Goal: Information Seeking & Learning: Learn about a topic

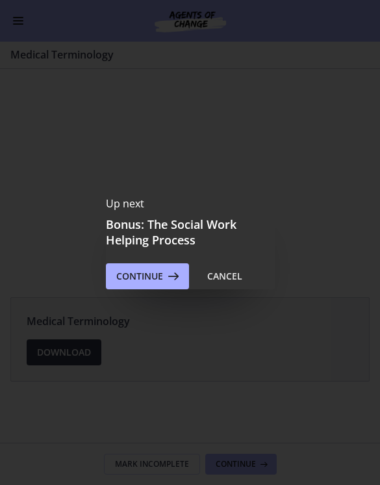
click at [144, 270] on span "Continue" at bounding box center [139, 276] width 47 height 16
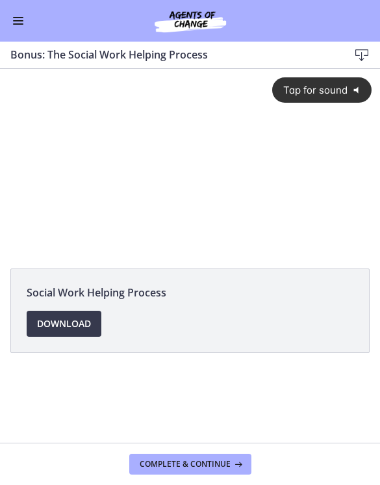
click at [306, 91] on span "Tap for sound" at bounding box center [311, 90] width 74 height 12
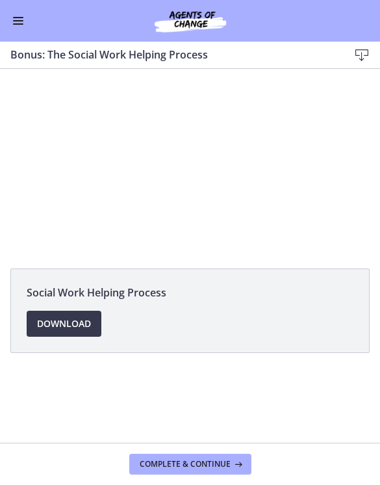
click at [175, 159] on div at bounding box center [190, 161] width 380 height 185
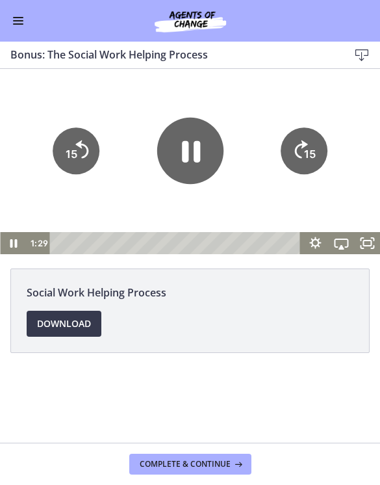
click at [189, 151] on icon "Pause" at bounding box center [190, 150] width 66 height 66
click at [128, 200] on div at bounding box center [190, 161] width 380 height 185
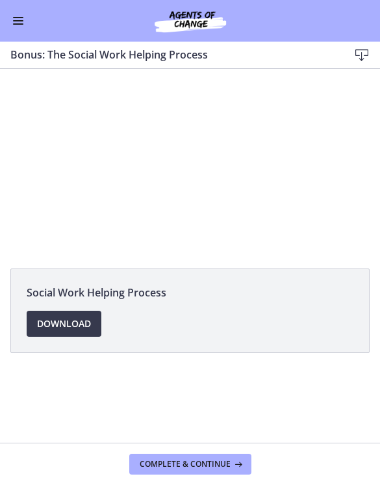
click at [189, 167] on div at bounding box center [190, 161] width 380 height 185
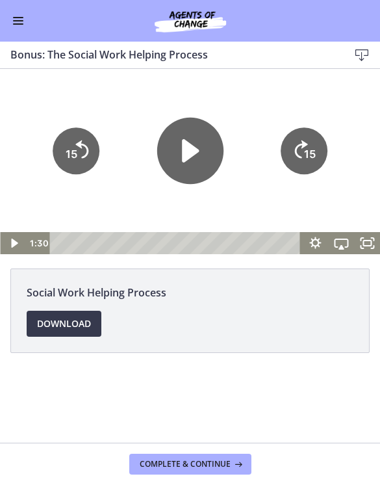
click at [187, 148] on icon "Play Video" at bounding box center [190, 149] width 17 height 23
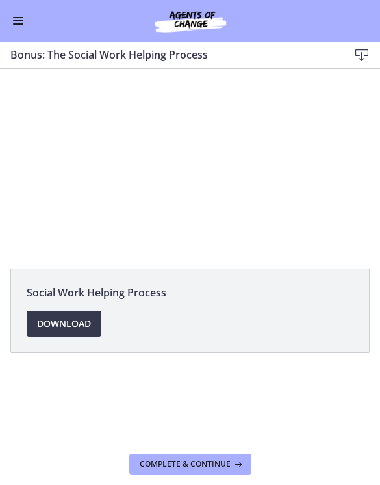
click at [211, 131] on div at bounding box center [190, 161] width 380 height 185
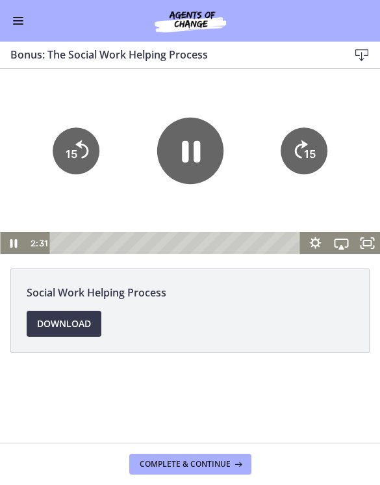
click at [197, 149] on icon "Pause" at bounding box center [191, 150] width 18 height 21
click at [180, 146] on icon "Play Video" at bounding box center [190, 150] width 66 height 66
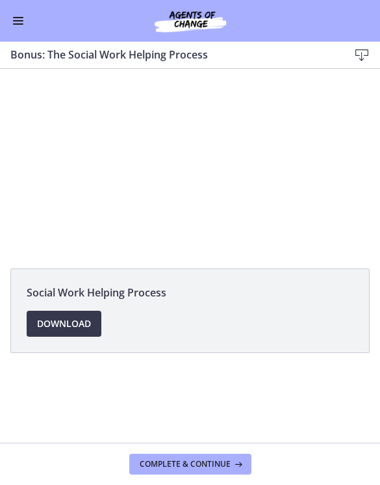
click at [146, 133] on div at bounding box center [190, 161] width 380 height 185
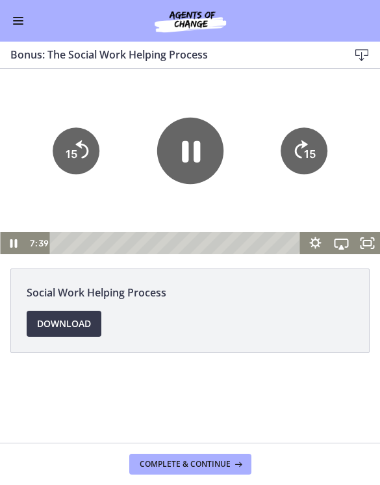
click at [185, 152] on icon "Pause" at bounding box center [191, 150] width 18 height 21
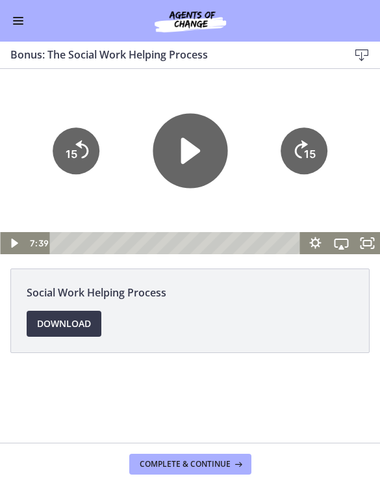
click at [182, 152] on icon "Play Video" at bounding box center [191, 150] width 20 height 27
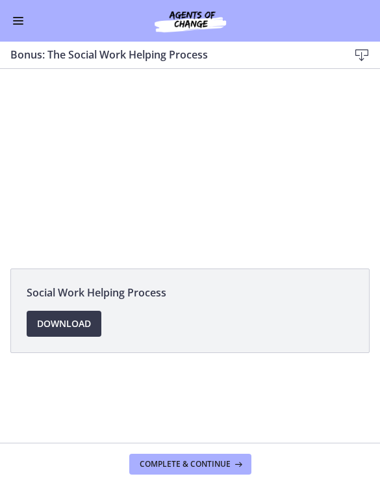
click at [185, 124] on div at bounding box center [190, 161] width 380 height 185
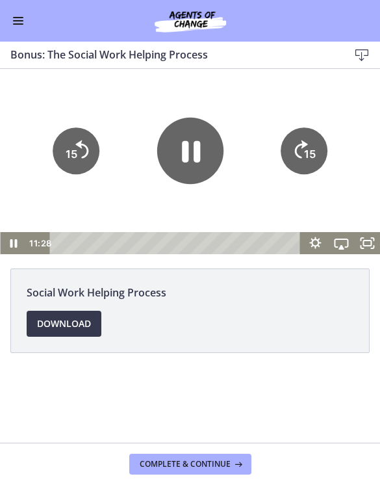
click at [193, 146] on icon "Pause" at bounding box center [190, 150] width 66 height 66
